Goal: Find specific page/section: Find specific page/section

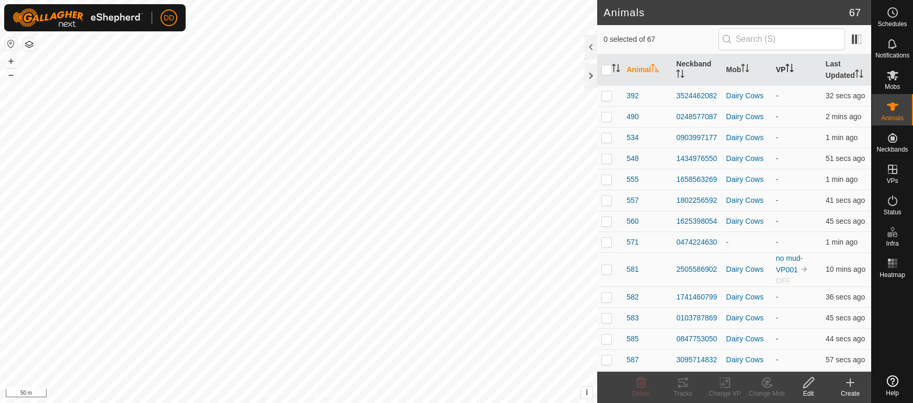
click at [779, 69] on th "VP" at bounding box center [797, 69] width 50 height 31
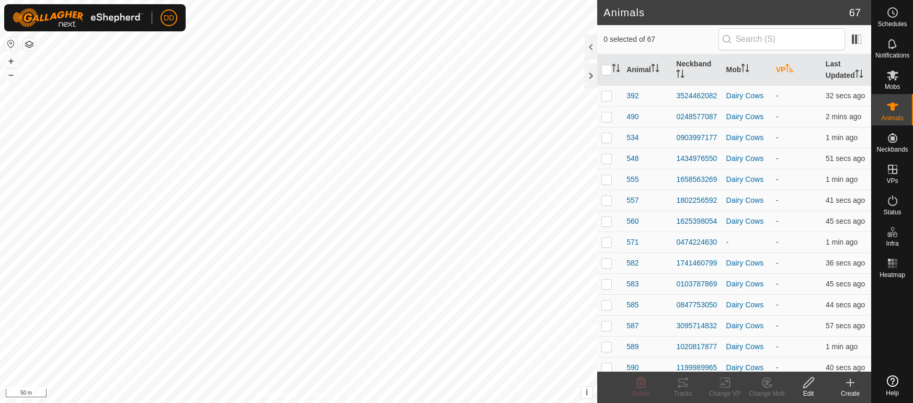
click at [779, 69] on th "VP" at bounding box center [797, 69] width 50 height 31
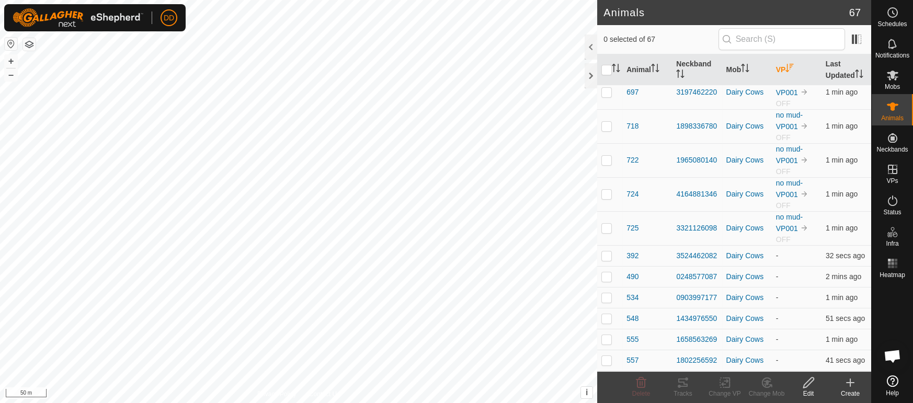
scroll to position [292, 0]
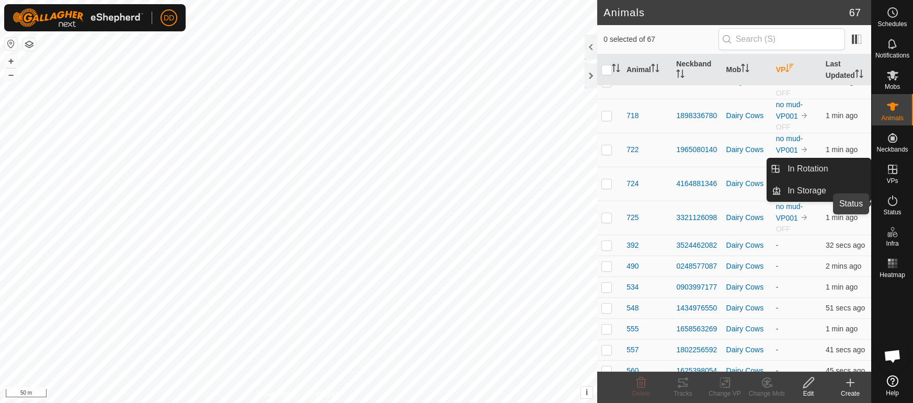
click at [888, 203] on icon at bounding box center [893, 201] width 13 height 13
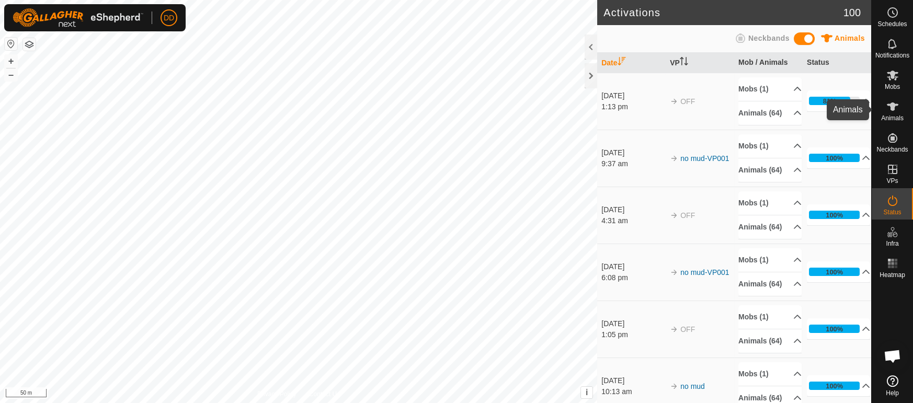
click at [896, 110] on icon at bounding box center [893, 106] width 13 height 13
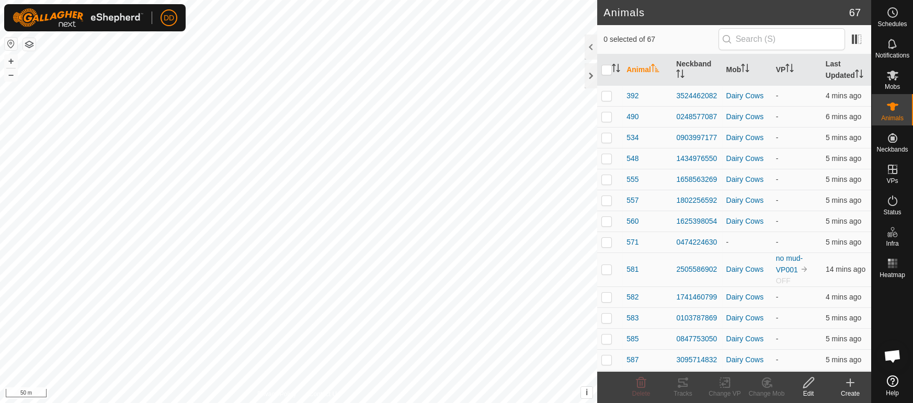
click at [783, 74] on th "VP" at bounding box center [797, 69] width 50 height 31
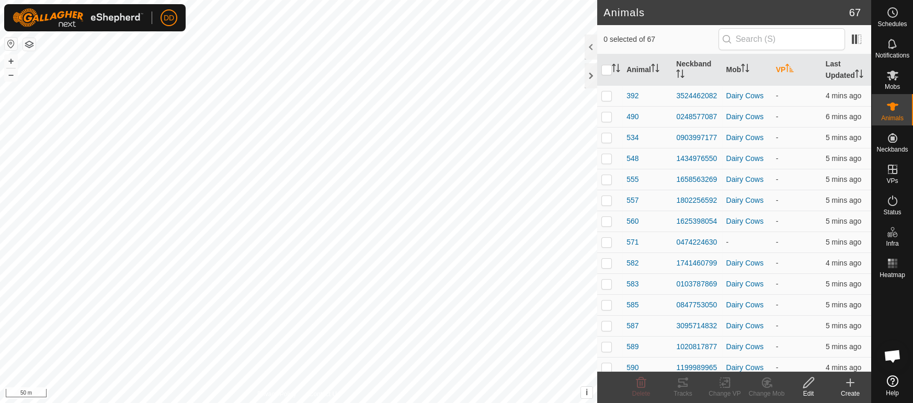
click at [784, 74] on th "VP" at bounding box center [797, 69] width 50 height 31
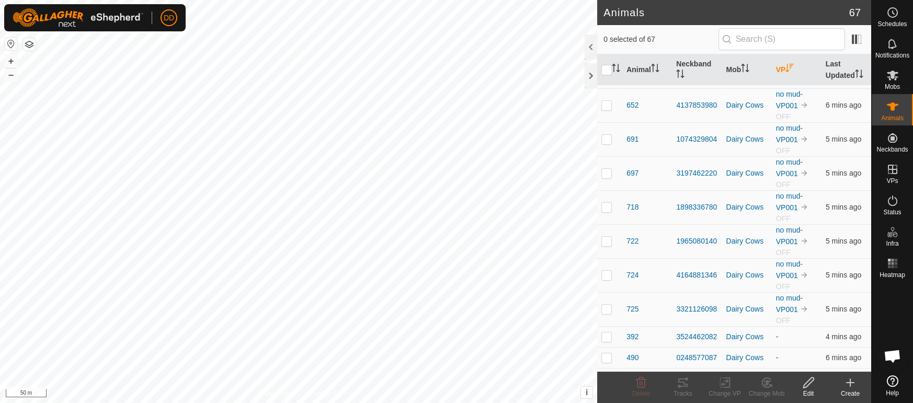
scroll to position [278, 0]
